Goal: Task Accomplishment & Management: Complete application form

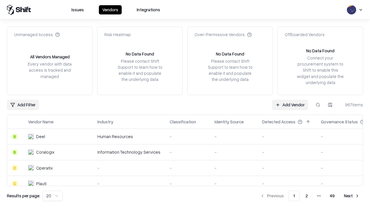
click at [290, 105] on link "Add Vendor" at bounding box center [290, 105] width 36 height 10
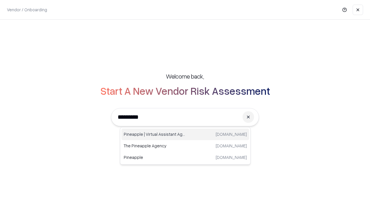
click at [185, 135] on div "Pineapple | Virtual Assistant Agency [DOMAIN_NAME]" at bounding box center [186, 135] width 128 height 12
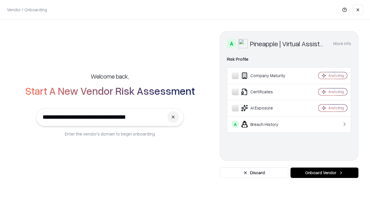
type input "**********"
click at [325, 173] on button "Onboard Vendor" at bounding box center [325, 173] width 68 height 10
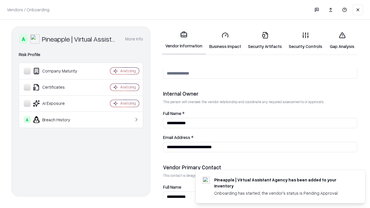
scroll to position [300, 0]
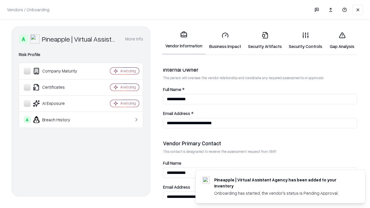
click at [225, 41] on link "Business Impact" at bounding box center [225, 40] width 39 height 27
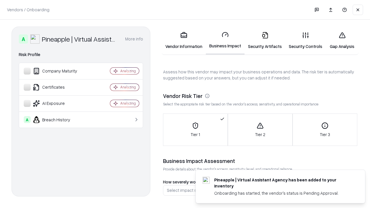
click at [265, 41] on link "Security Artifacts" at bounding box center [265, 40] width 41 height 27
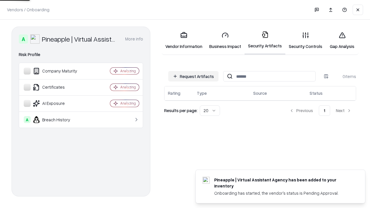
click at [194, 76] on button "Request Artifacts" at bounding box center [193, 76] width 50 height 10
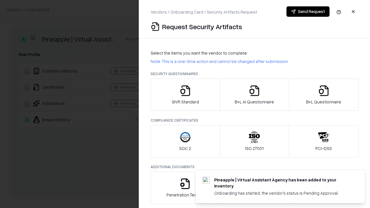
click at [185, 95] on icon "button" at bounding box center [186, 91] width 12 height 12
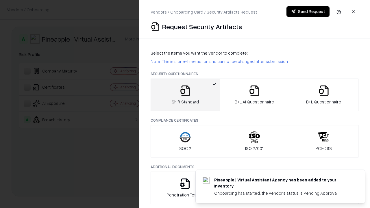
click at [308, 12] on button "Send Request" at bounding box center [308, 11] width 43 height 10
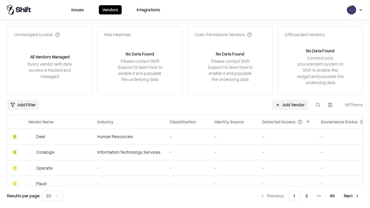
click at [318, 105] on button at bounding box center [318, 105] width 10 height 10
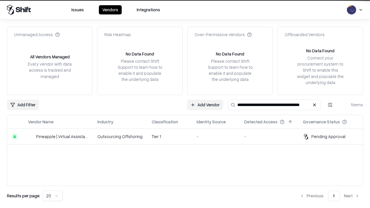
type input "**********"
click at [189, 137] on td "Tier 1" at bounding box center [169, 137] width 45 height 16
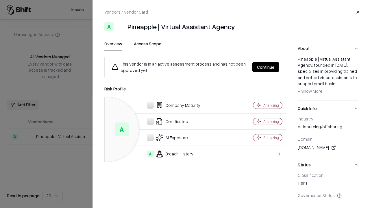
click at [266, 67] on button "Continue" at bounding box center [266, 67] width 27 height 10
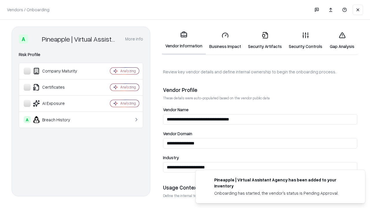
click at [265, 41] on link "Security Artifacts" at bounding box center [265, 40] width 41 height 27
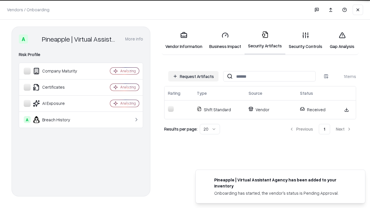
click at [342, 41] on link "Gap Analysis" at bounding box center [342, 40] width 33 height 27
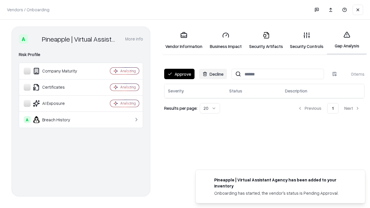
click at [179, 74] on button "Approve" at bounding box center [179, 74] width 30 height 10
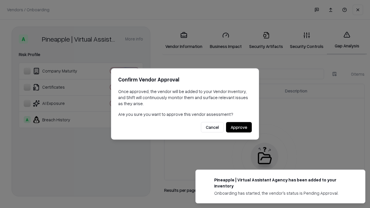
click at [239, 127] on button "Approve" at bounding box center [239, 127] width 26 height 10
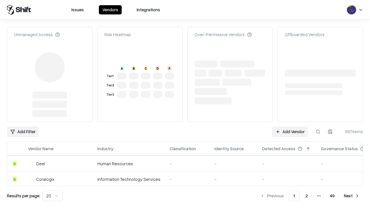
type input "**********"
click at [290, 132] on link "Add Vendor" at bounding box center [290, 132] width 36 height 10
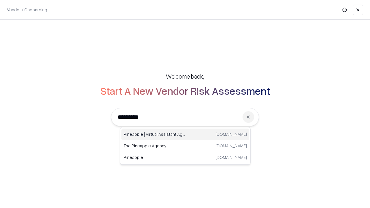
click at [185, 135] on div "Pineapple | Virtual Assistant Agency [DOMAIN_NAME]" at bounding box center [186, 135] width 128 height 12
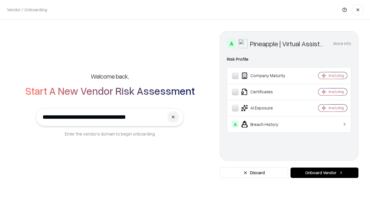
type input "**********"
click at [325, 173] on button "Onboard Vendor" at bounding box center [325, 173] width 68 height 10
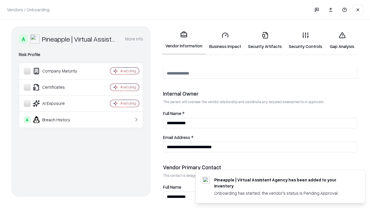
scroll to position [300, 0]
